Goal: Check status: Check status

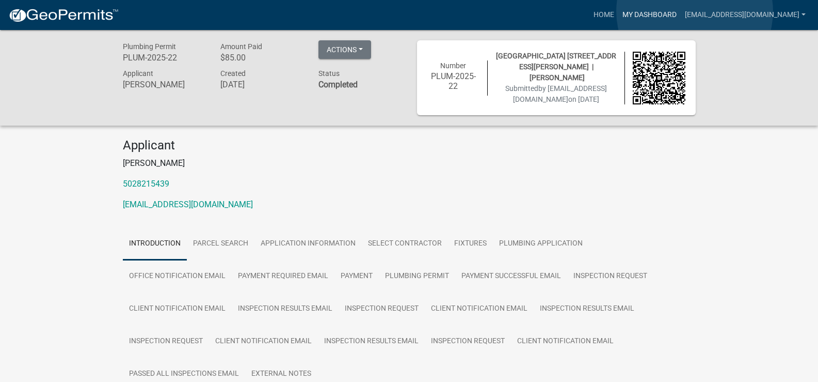
click at [681, 11] on link "My Dashboard" at bounding box center [650, 15] width 62 height 20
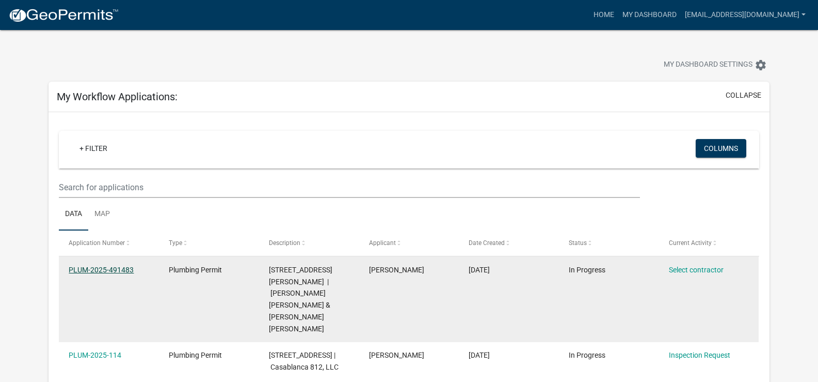
click at [99, 267] on link "PLUM-2025-491483" at bounding box center [101, 269] width 65 height 8
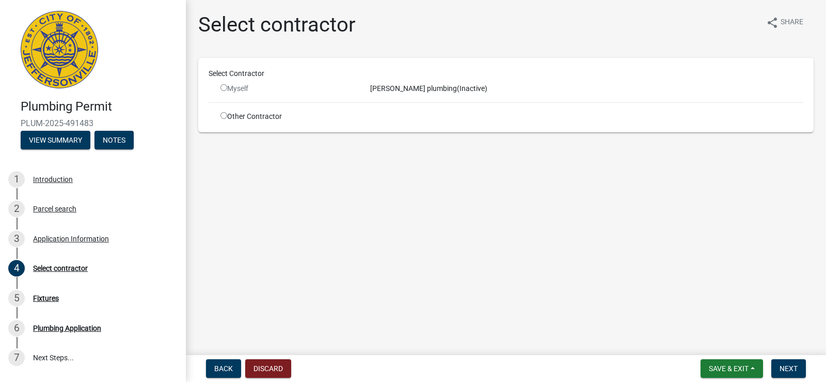
click at [225, 86] on input "radio" at bounding box center [223, 87] width 7 height 7
radio input "false"
